Goal: Find specific page/section: Find specific page/section

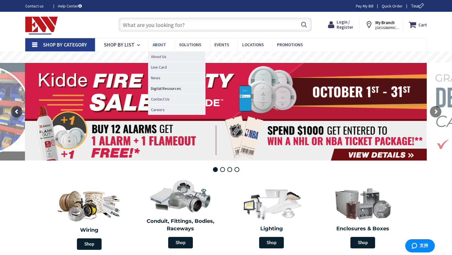
click at [159, 45] on span "About" at bounding box center [159, 44] width 13 height 5
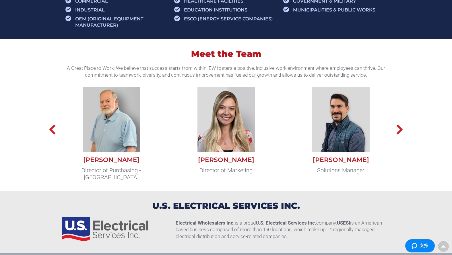
scroll to position [436, 0]
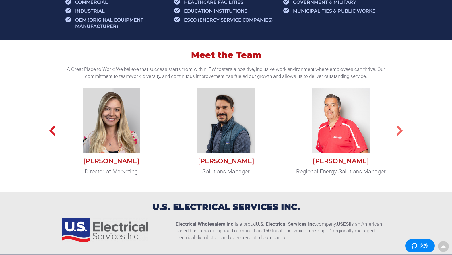
click at [400, 132] on icon "button" at bounding box center [399, 130] width 7 height 11
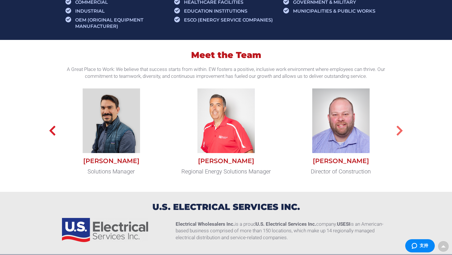
click at [400, 132] on icon "button" at bounding box center [399, 130] width 7 height 11
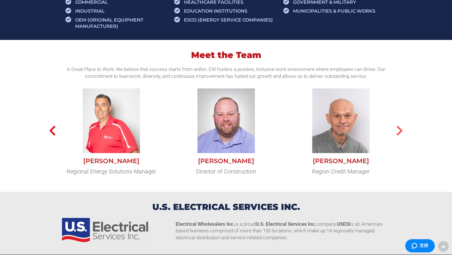
click at [400, 132] on icon "button" at bounding box center [399, 130] width 7 height 11
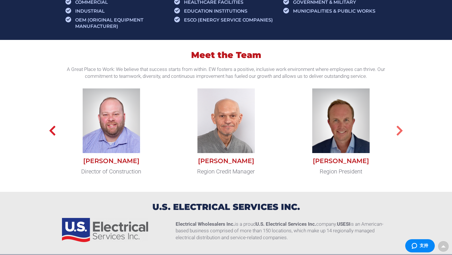
click at [400, 132] on icon "button" at bounding box center [399, 130] width 7 height 11
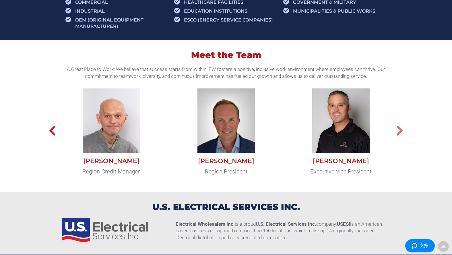
click at [400, 132] on icon "button" at bounding box center [399, 130] width 7 height 11
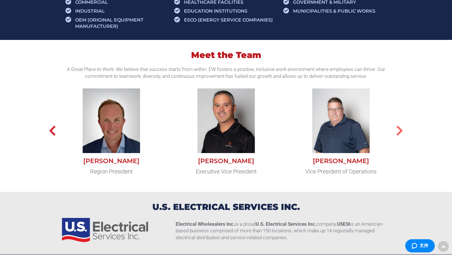
click at [400, 132] on icon "button" at bounding box center [399, 130] width 7 height 11
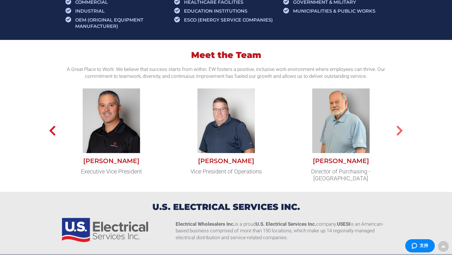
click at [400, 132] on icon "button" at bounding box center [399, 130] width 7 height 11
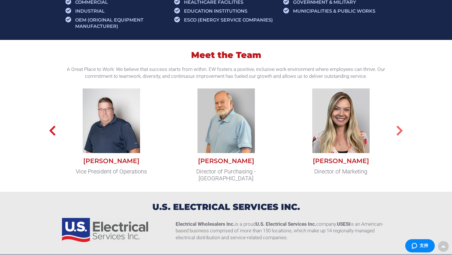
click at [400, 132] on icon "button" at bounding box center [399, 130] width 7 height 11
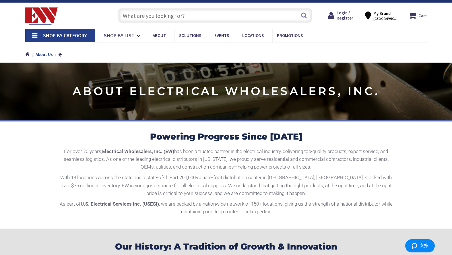
scroll to position [9, 0]
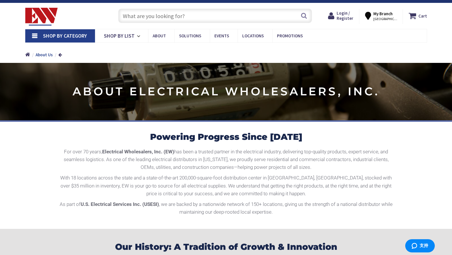
click at [85, 36] on span "Shop By Category" at bounding box center [65, 35] width 44 height 7
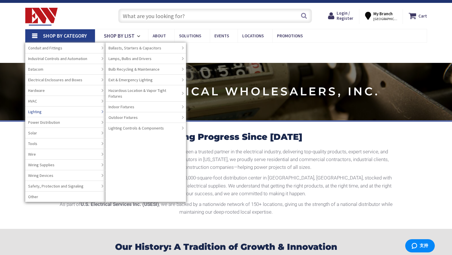
click at [51, 114] on link "Lighting" at bounding box center [65, 111] width 80 height 11
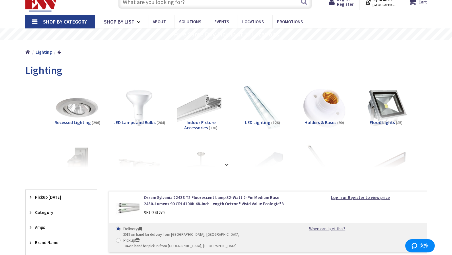
scroll to position [27, 0]
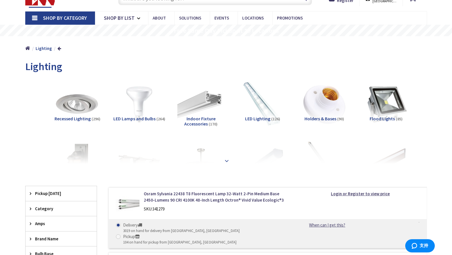
click at [229, 161] on strong at bounding box center [226, 159] width 7 height 6
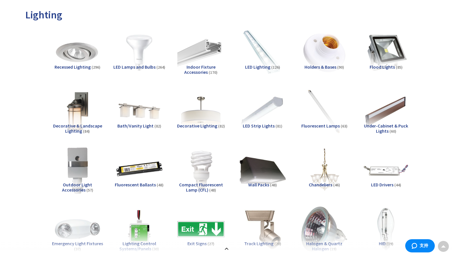
scroll to position [79, 0]
